Goal: Communication & Community: Answer question/provide support

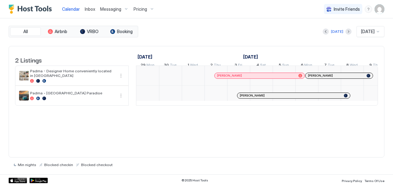
scroll to position [0, 341]
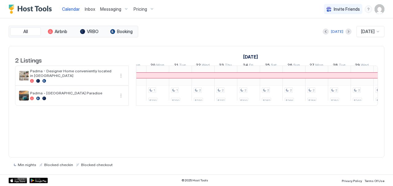
scroll to position [0, 533]
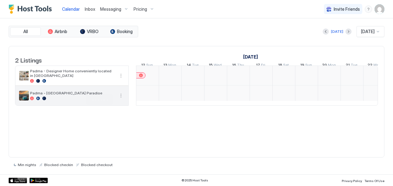
click at [120, 100] on button "More options" at bounding box center [120, 95] width 7 height 7
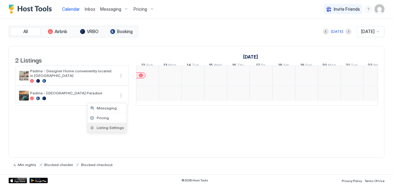
click at [103, 127] on span "Listing Settings" at bounding box center [110, 128] width 27 height 5
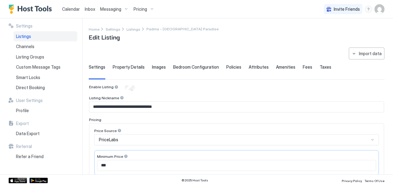
click at [147, 6] on div "Pricing" at bounding box center [144, 9] width 26 height 10
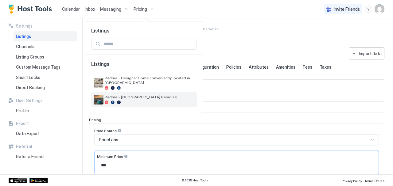
click at [112, 95] on span "Padma - [GEOGRAPHIC_DATA] Paradise" at bounding box center [150, 97] width 90 height 5
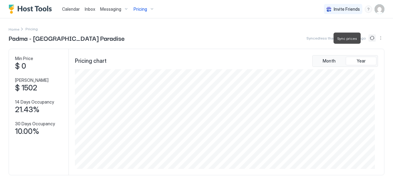
click at [370, 39] on button "Sync prices" at bounding box center [372, 37] width 7 height 7
click at [370, 39] on icon "loading" at bounding box center [372, 38] width 6 height 6
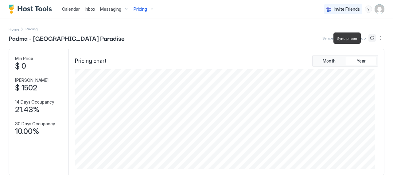
click at [370, 39] on button "Sync prices" at bounding box center [372, 37] width 7 height 7
click at [370, 39] on circle "loading" at bounding box center [372, 38] width 6 height 6
click at [370, 39] on icon "loading" at bounding box center [371, 38] width 7 height 7
click at [370, 39] on icon "loading" at bounding box center [372, 38] width 6 height 6
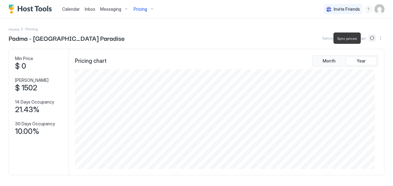
click at [370, 39] on button "Sync prices" at bounding box center [372, 37] width 7 height 7
click at [147, 6] on div "Pricing" at bounding box center [144, 9] width 26 height 10
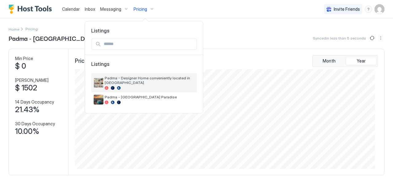
click at [135, 76] on span "Padma - Designer Home conveniently located in [GEOGRAPHIC_DATA]" at bounding box center [150, 80] width 90 height 9
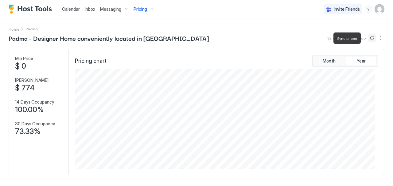
click at [369, 39] on button "Sync prices" at bounding box center [372, 37] width 7 height 7
click at [88, 11] on span "Inbox" at bounding box center [90, 8] width 10 height 5
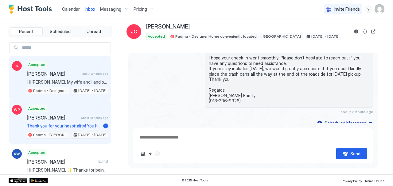
click at [70, 116] on span "[PERSON_NAME]" at bounding box center [53, 118] width 52 height 6
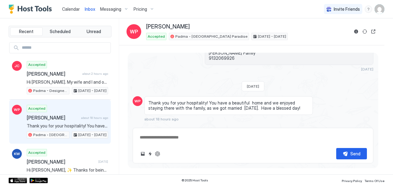
scroll to position [1329, 0]
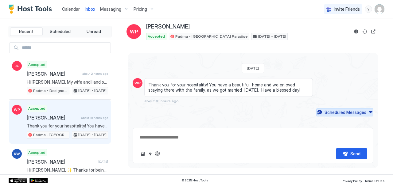
click at [351, 109] on div "Scheduled Messages" at bounding box center [346, 112] width 42 height 6
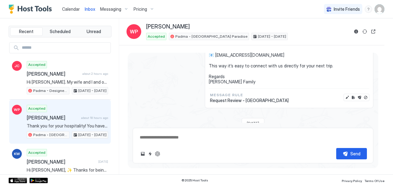
scroll to position [1483, 0]
click at [357, 95] on button "Send now" at bounding box center [360, 98] width 6 height 6
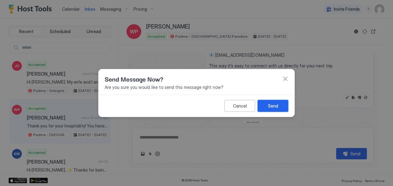
click at [283, 107] on button "Send" at bounding box center [273, 106] width 31 height 12
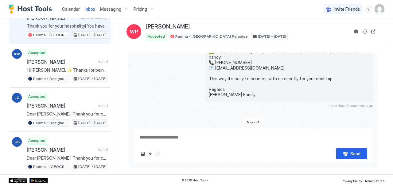
scroll to position [101, 0]
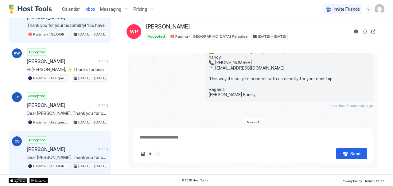
click at [53, 147] on span "[PERSON_NAME]" at bounding box center [61, 150] width 69 height 6
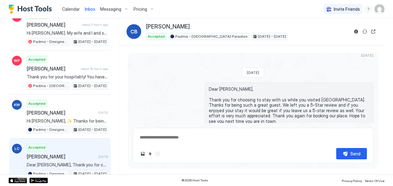
scroll to position [49, 0]
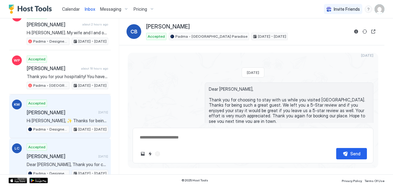
click at [76, 116] on div "Accepted [PERSON_NAME] [DATE] Hi [PERSON_NAME], ✨ Thanks for being such a wonde…" at bounding box center [67, 117] width 81 height 34
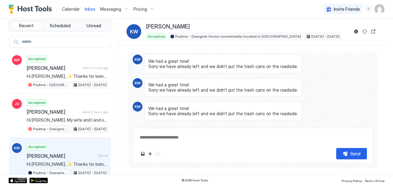
scroll to position [906, 0]
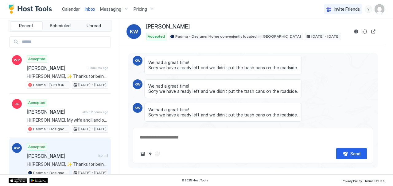
type textarea "*"
